Goal: Book appointment/travel/reservation

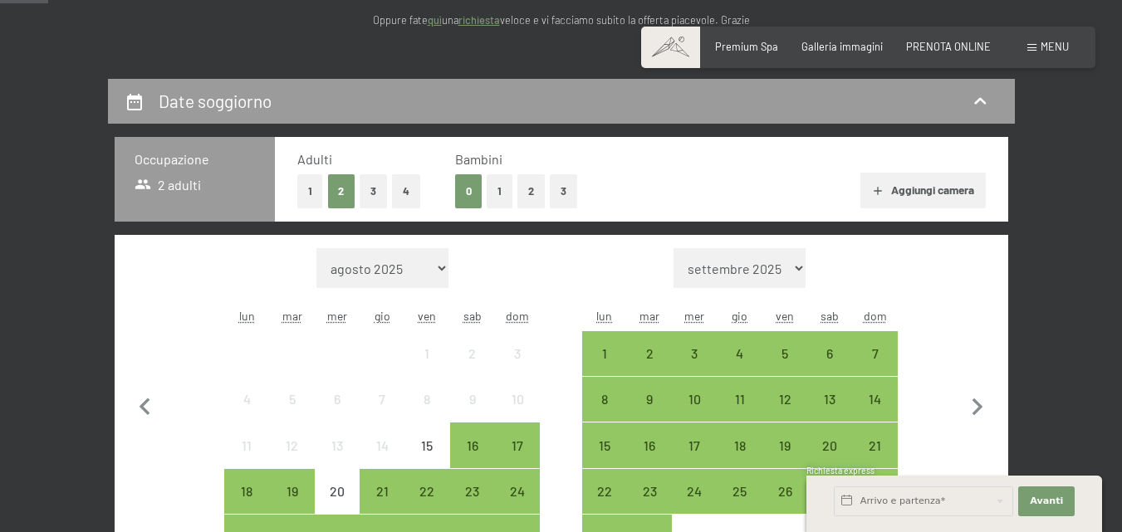
click at [502, 182] on button "1" at bounding box center [500, 191] width 26 height 34
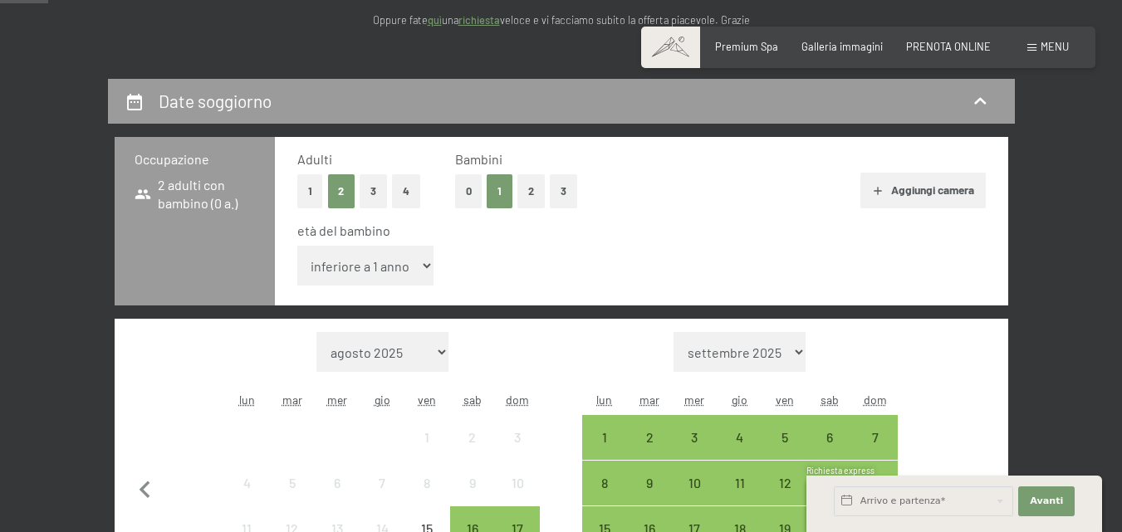
click at [421, 272] on select "inferiore a 1 anno 1 anno 2 anni 3 anni 4 anni 5 anni 6 anni 7 anni 8 anni 9 an…" at bounding box center [365, 266] width 137 height 40
select select "11"
click at [297, 246] on select "inferiore a 1 anno 1 anno 2 anni 3 anni 4 anni 5 anni 6 anni 7 anni 8 anni 9 an…" at bounding box center [365, 266] width 137 height 40
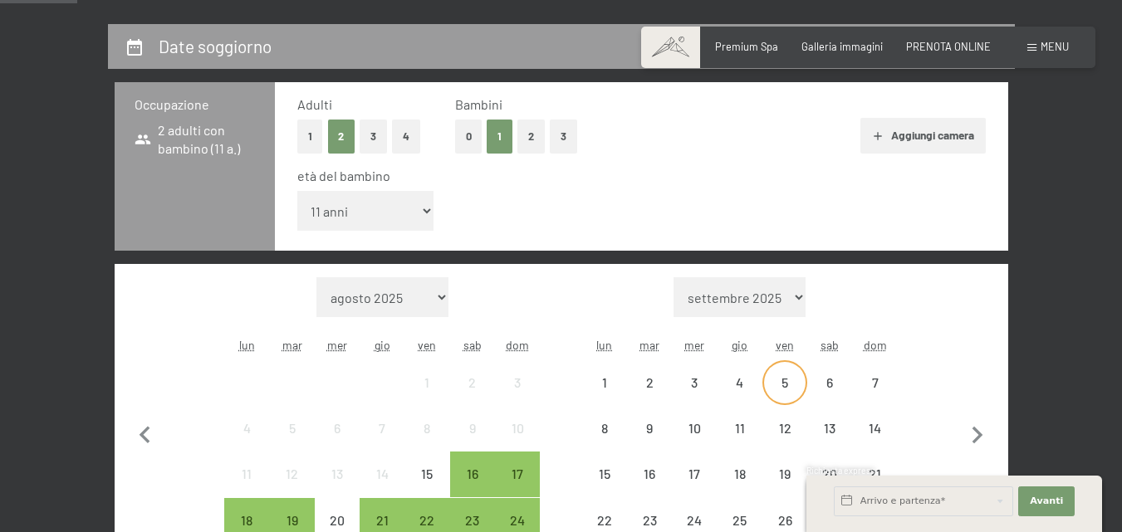
scroll to position [498, 0]
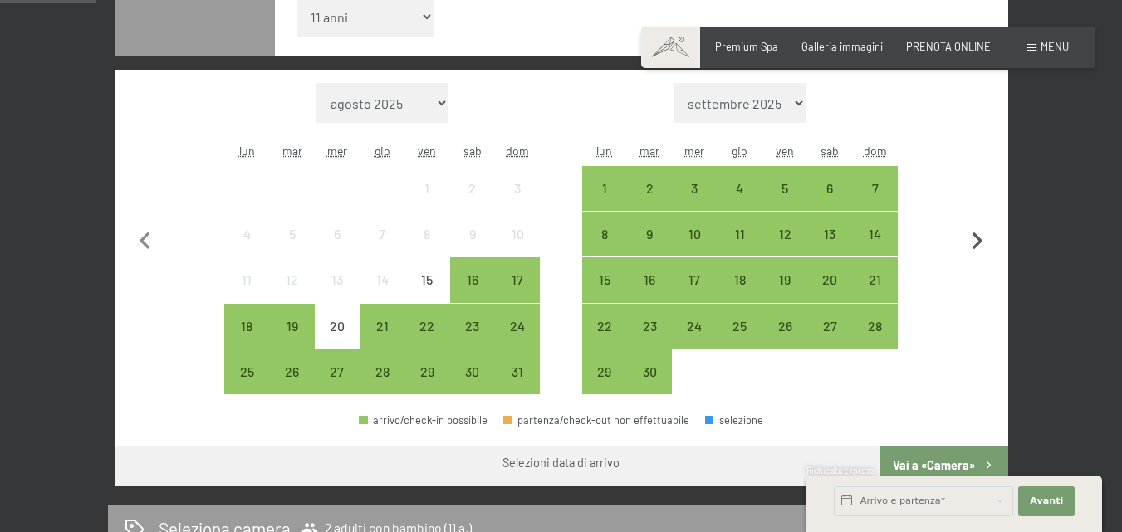
click at [976, 245] on icon "button" at bounding box center [977, 240] width 11 height 17
select select "[DATE]"
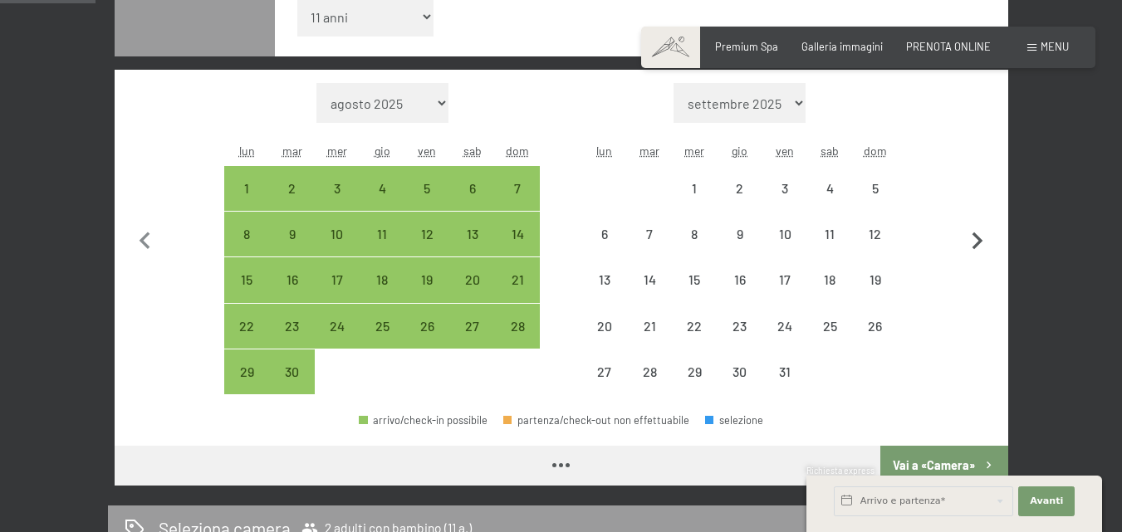
click at [976, 245] on icon "button" at bounding box center [977, 240] width 11 height 17
select select "[DATE]"
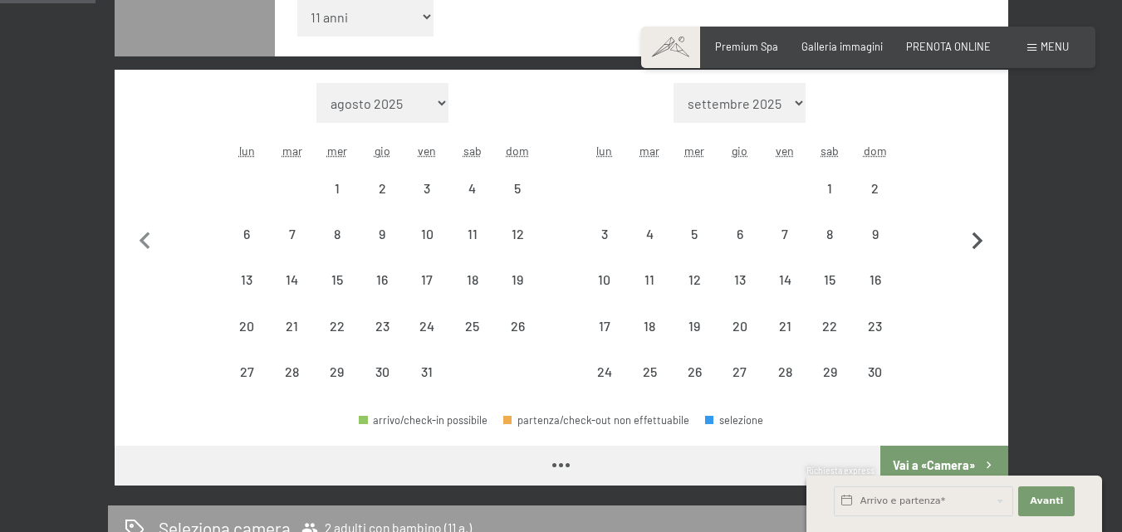
click at [976, 245] on icon "button" at bounding box center [977, 240] width 11 height 17
select select "[DATE]"
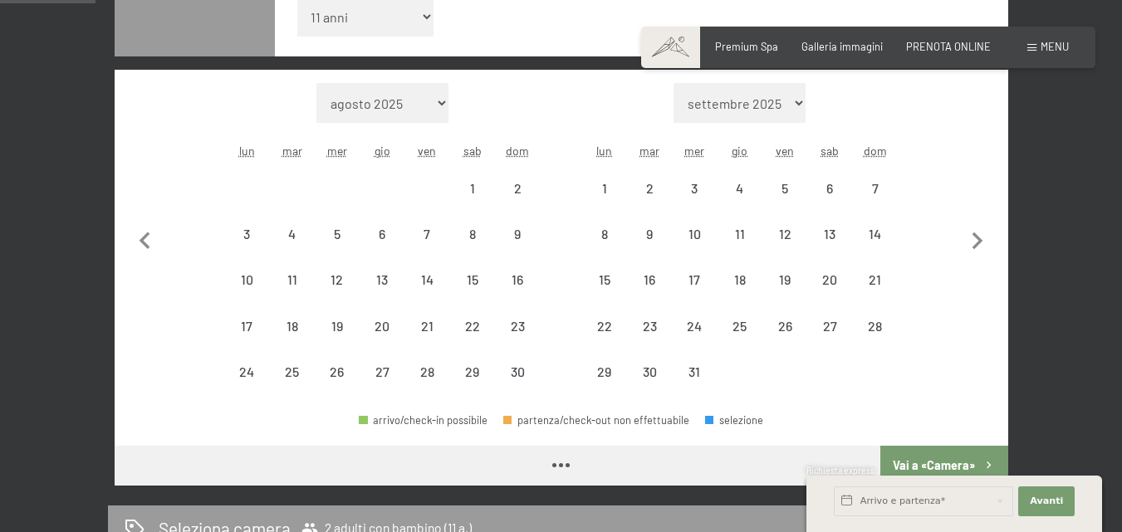
select select "[DATE]"
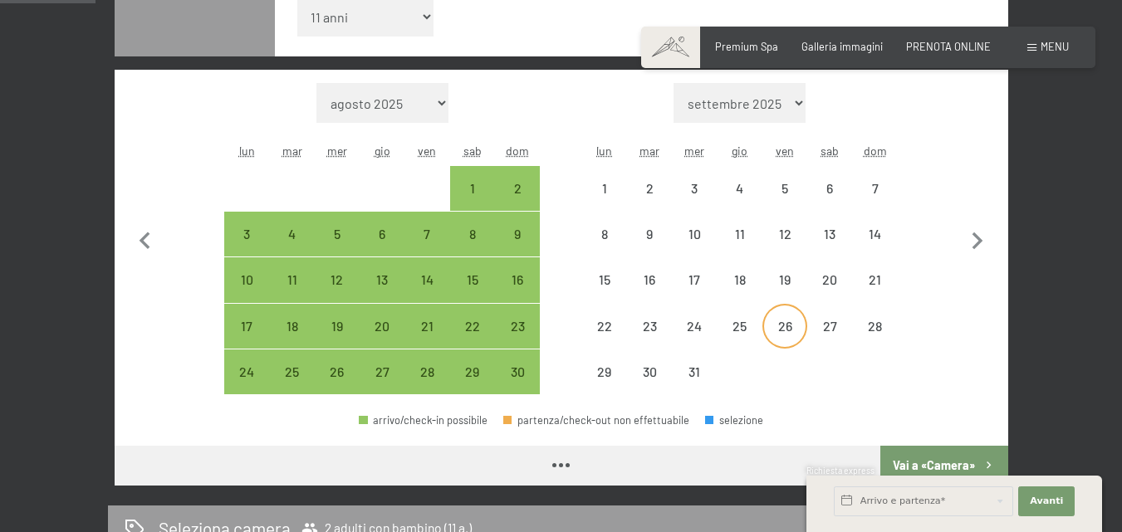
select select "[DATE]"
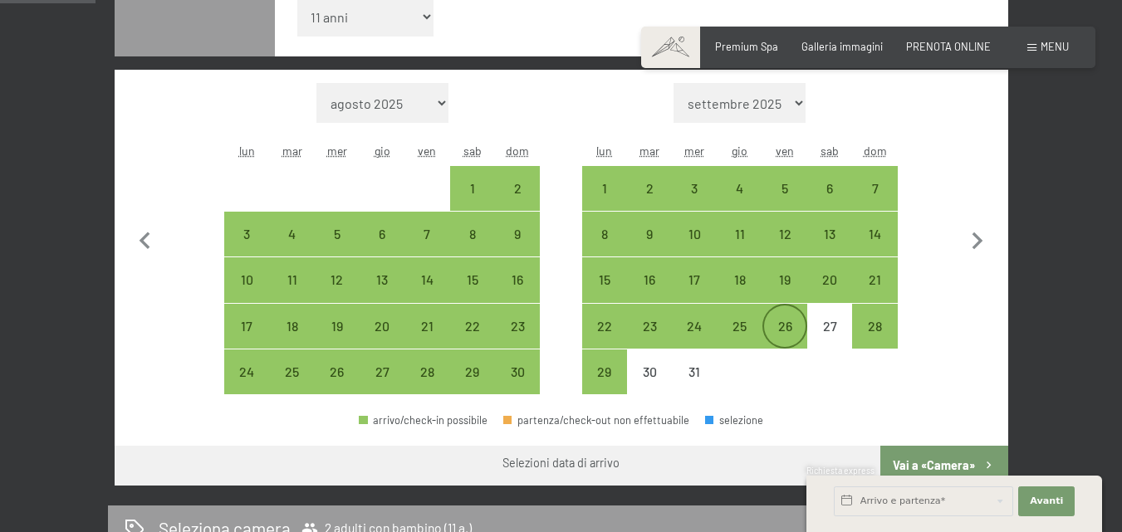
click at [782, 329] on div "26" at bounding box center [785, 341] width 42 height 42
select select "[DATE]"
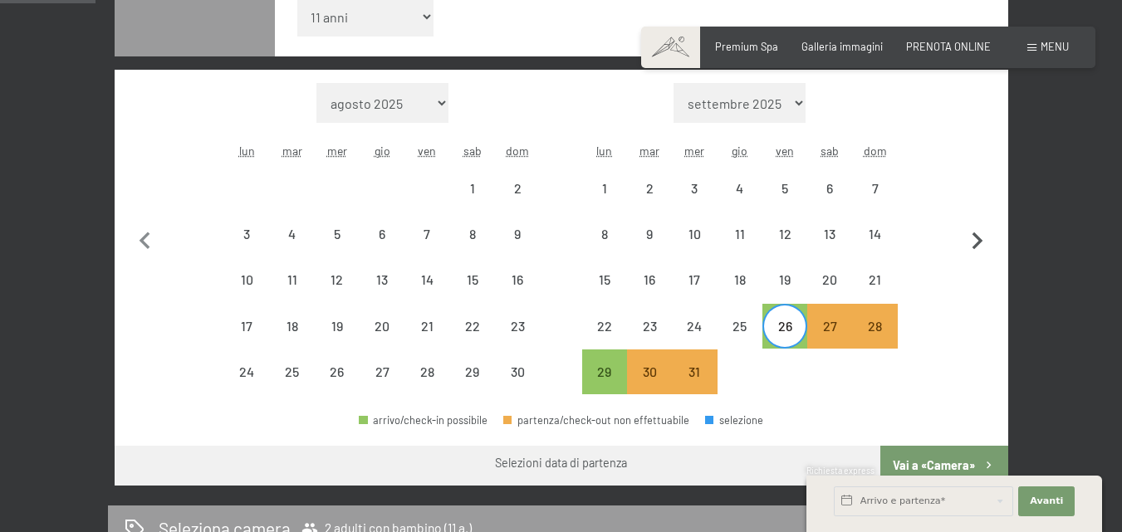
click at [965, 237] on icon "button" at bounding box center [977, 241] width 35 height 35
select select "[DATE]"
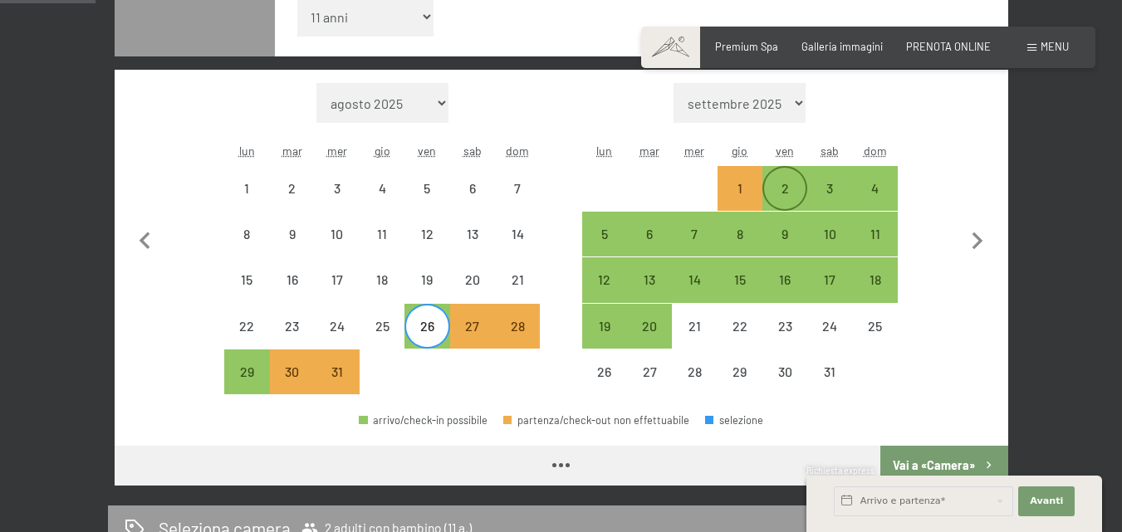
click at [795, 192] on div "2" at bounding box center [785, 203] width 42 height 42
select select "[DATE]"
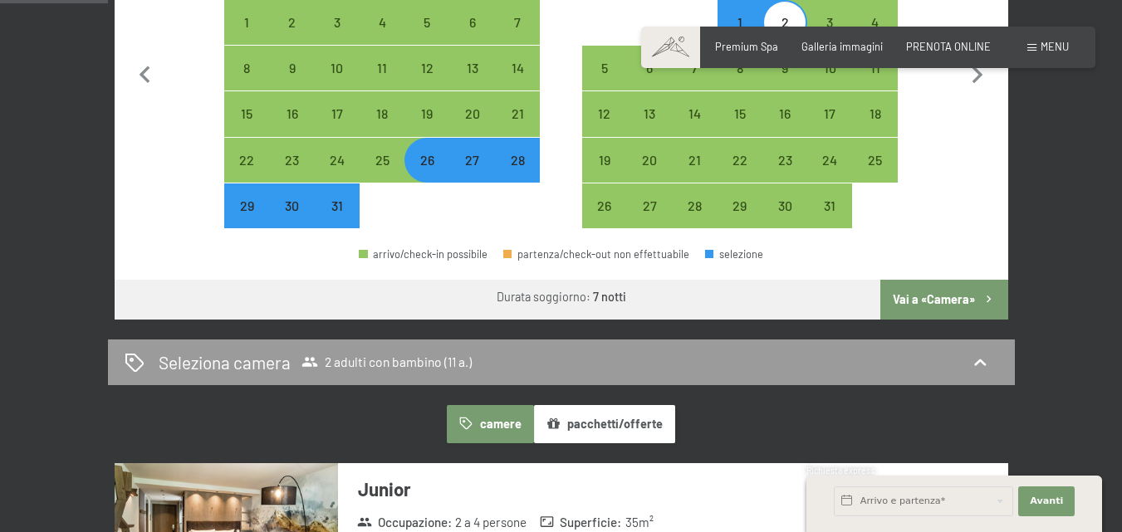
click at [940, 309] on button "Vai a «Camera»" at bounding box center [943, 300] width 127 height 40
select select "[DATE]"
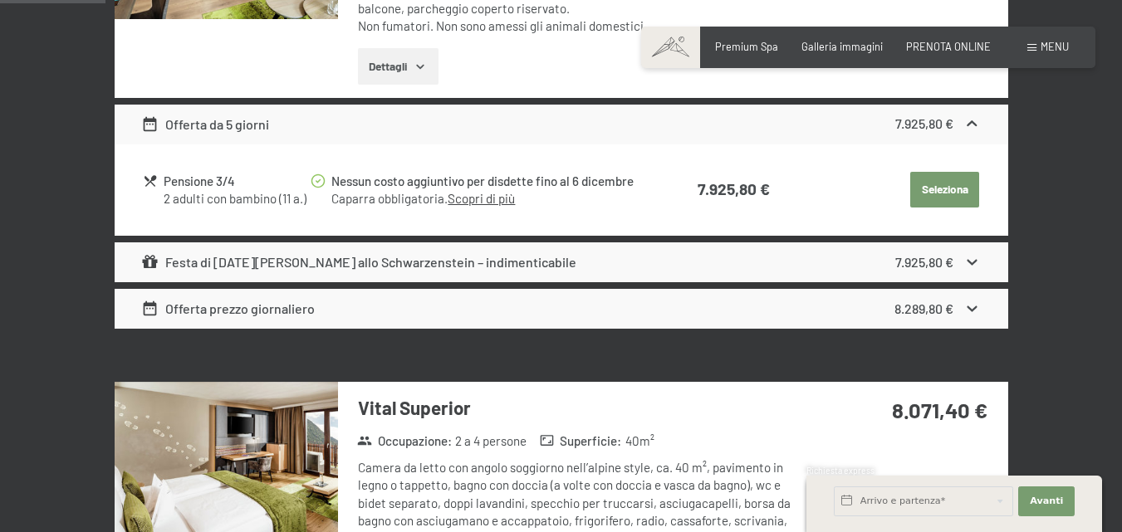
scroll to position [826, 0]
